Goal: Manage account settings

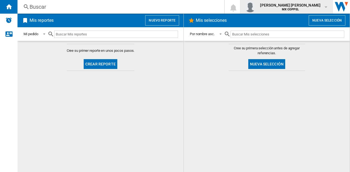
click at [328, 7] on md-icon "button" at bounding box center [326, 7] width 4 height 4
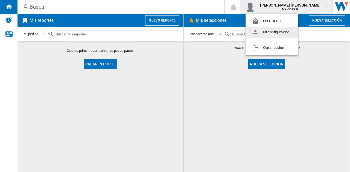
click at [272, 34] on button "Mi configuración" at bounding box center [271, 32] width 53 height 11
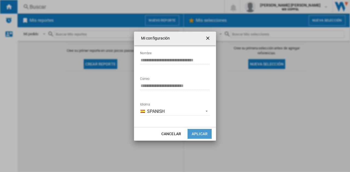
click at [200, 135] on button "Aplicar" at bounding box center [200, 134] width 24 height 10
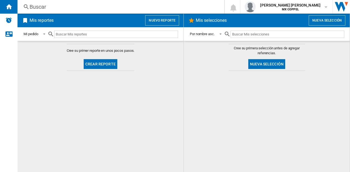
click at [336, 6] on img "Abrir Sitio Wiser" at bounding box center [341, 7] width 17 height 14
click at [44, 33] on span at bounding box center [42, 33] width 7 height 5
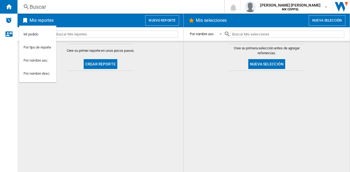
click at [44, 33] on md-option "Mi pedido" at bounding box center [37, 34] width 37 height 13
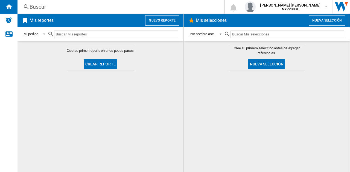
drag, startPoint x: 300, startPoint y: 1, endPoint x: 195, endPoint y: 118, distance: 157.0
click at [195, 118] on div at bounding box center [266, 122] width 155 height 96
